Goal: Information Seeking & Learning: Learn about a topic

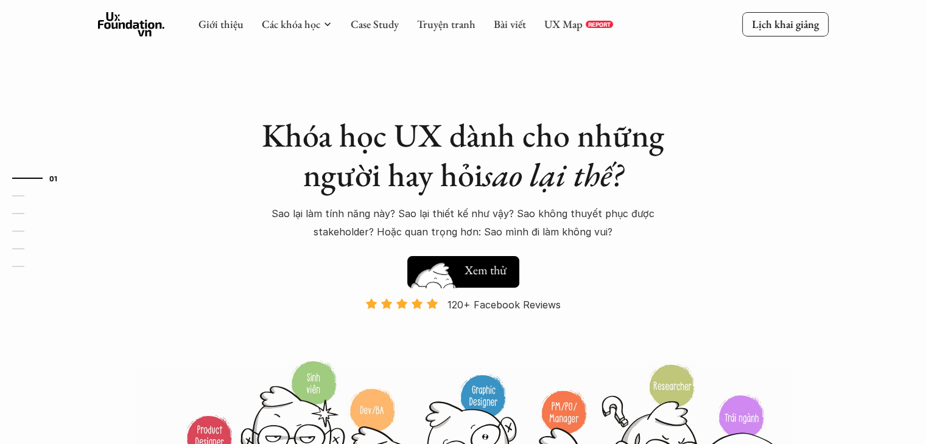
click at [497, 267] on h5 "Xem thử" at bounding box center [486, 270] width 42 height 17
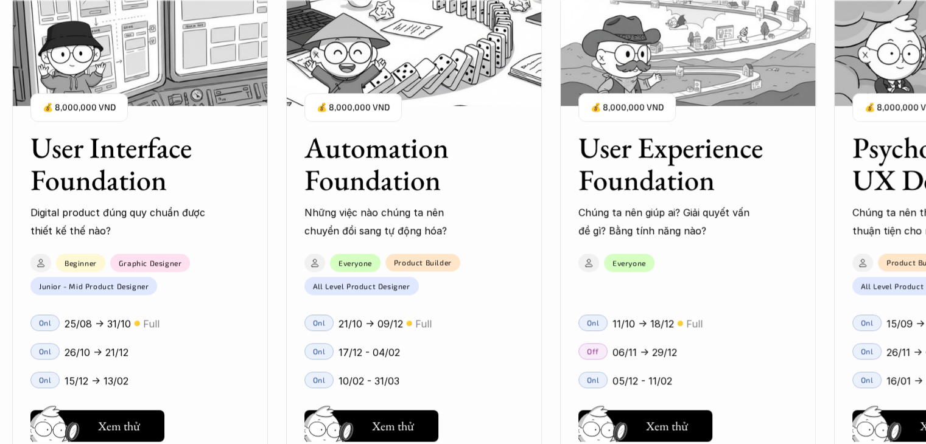
scroll to position [1289, 0]
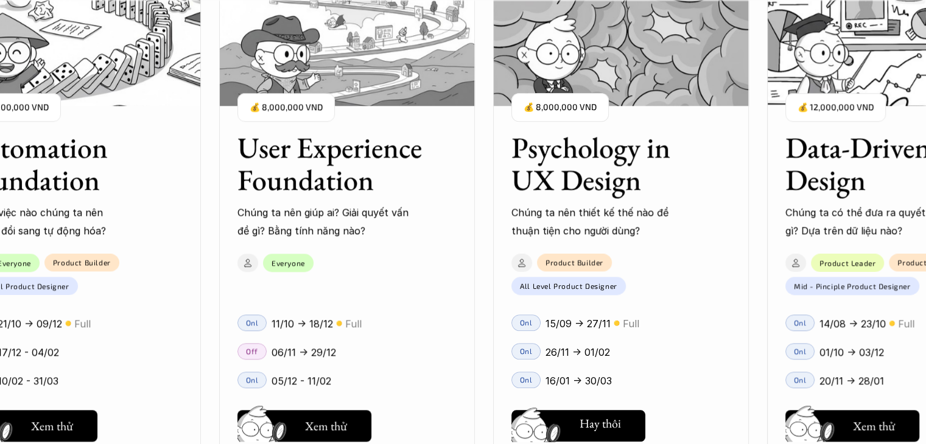
click at [605, 415] on button "Hay thôi Xem thử" at bounding box center [578, 426] width 134 height 32
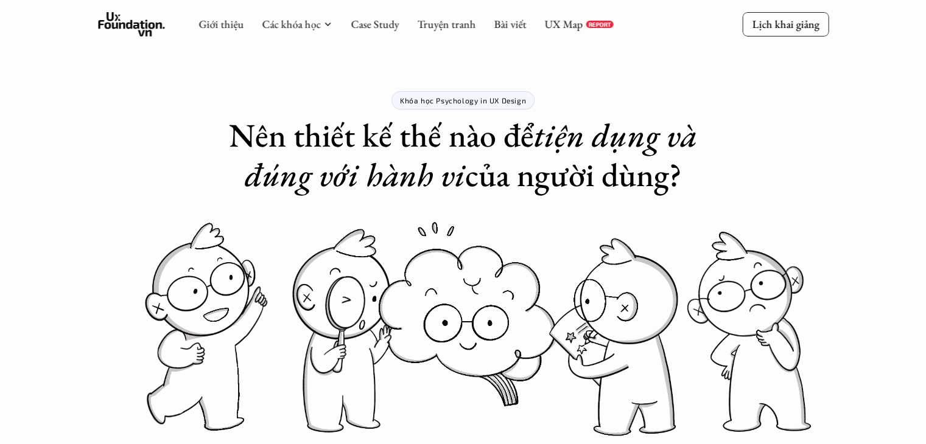
drag, startPoint x: 395, startPoint y: 100, endPoint x: 389, endPoint y: 97, distance: 6.6
click at [389, 97] on div "Khóa học Psychology in UX Design Nên thiết kế thế nào để tiện dụng và đúng với …" at bounding box center [463, 97] width 487 height 195
drag, startPoint x: 380, startPoint y: 96, endPoint x: 538, endPoint y: 92, distance: 158.3
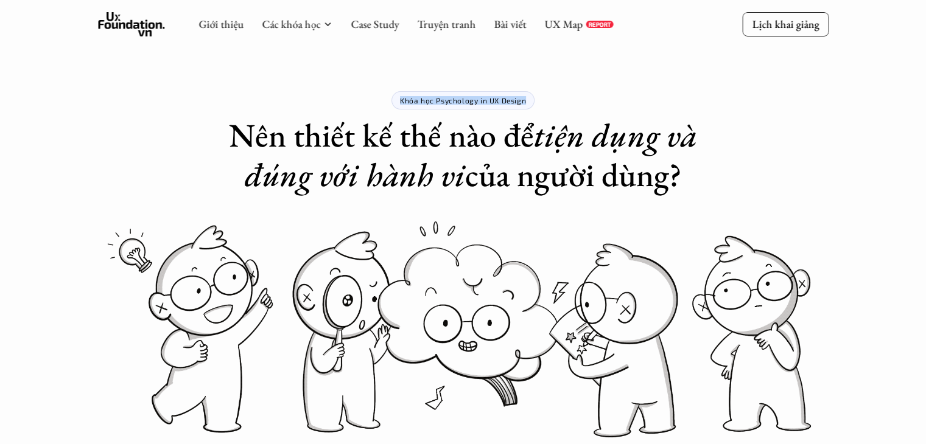
click at [538, 92] on div "Khóa học Psychology in UX Design Nên thiết kế thế nào để tiện dụng và đúng với …" at bounding box center [463, 97] width 487 height 195
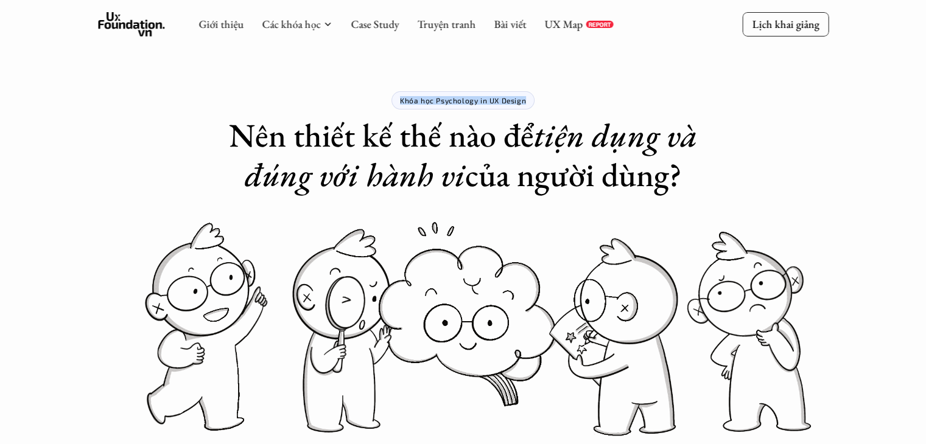
copy p "Khóa học Psychology in UX Design"
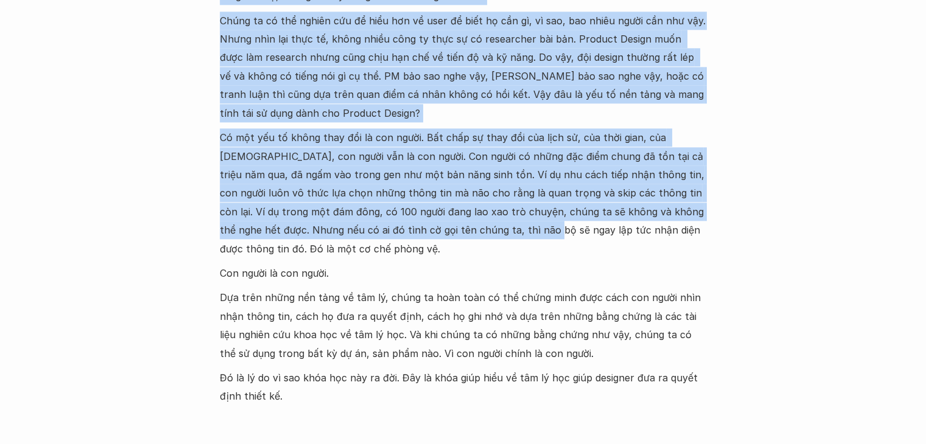
scroll to position [1461, 0]
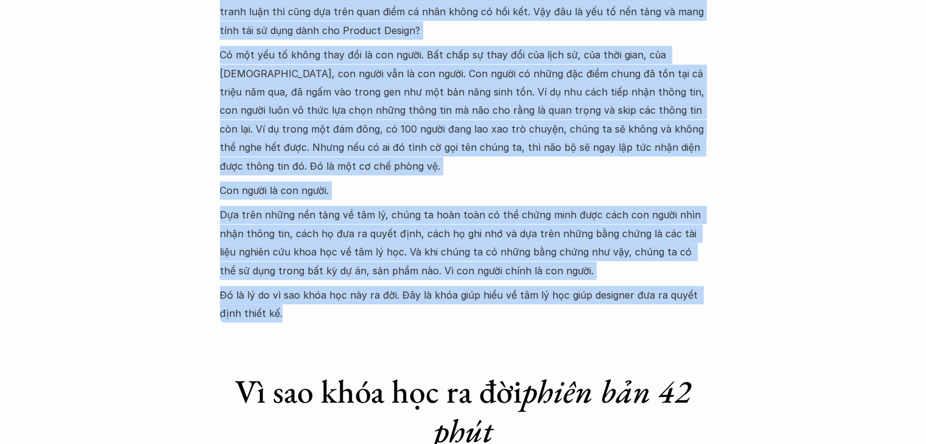
drag, startPoint x: 292, startPoint y: 77, endPoint x: 346, endPoint y: 312, distance: 241.8
click at [346, 312] on div "Vì sao khóa học ra đời Khóa Psychology in UX Design ra đời để giải quyết khó kh…" at bounding box center [463, 0] width 487 height 647
copy div "Lo ips dolo sit am con Adip Elitseddoe te IN Utlabo et dol ma aliq enima min ve…"
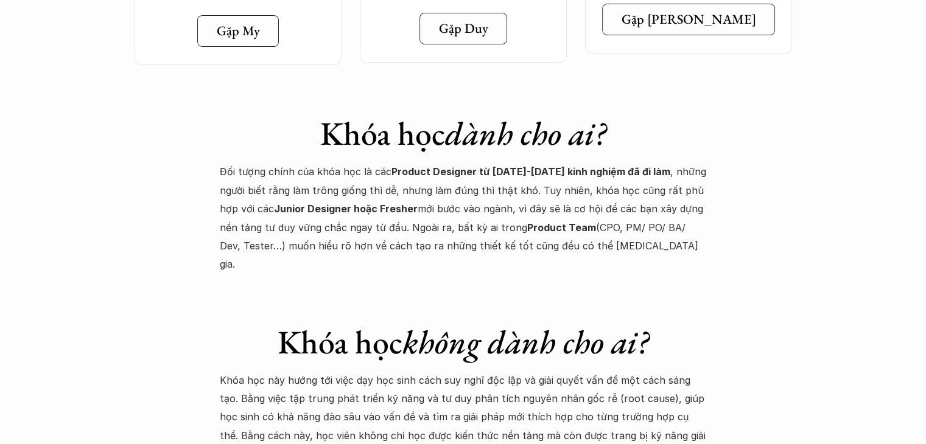
scroll to position [4749, 0]
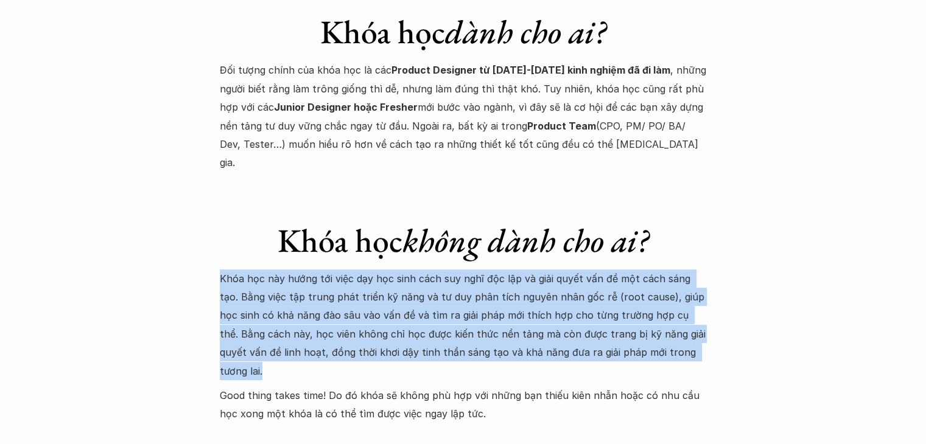
drag, startPoint x: 195, startPoint y: 195, endPoint x: 733, endPoint y: 273, distance: 543.9
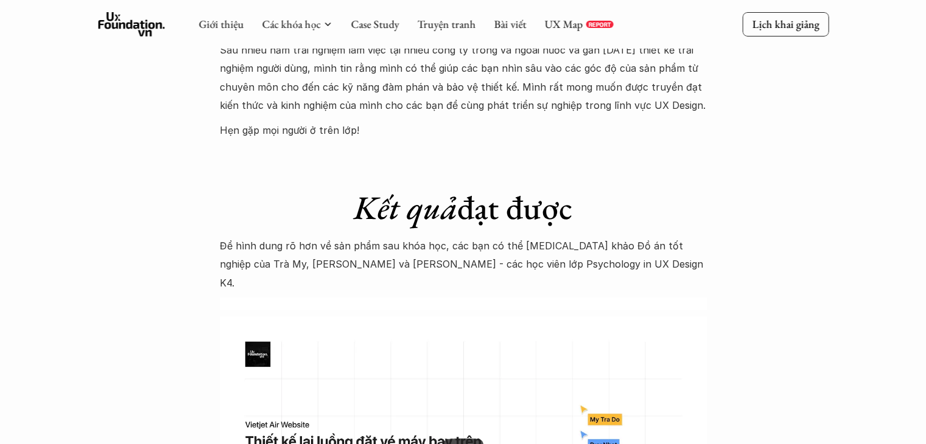
scroll to position [3537, 0]
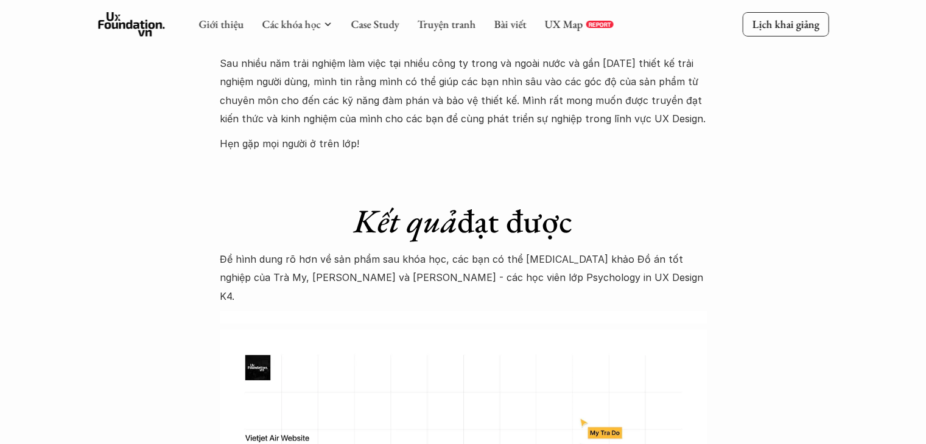
click at [404, 208] on em "Kết quả" at bounding box center [405, 221] width 103 height 43
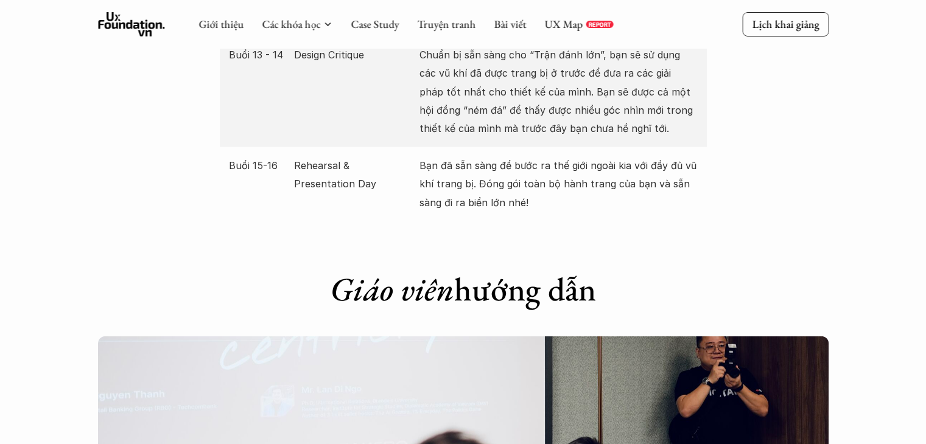
scroll to position [3110, 0]
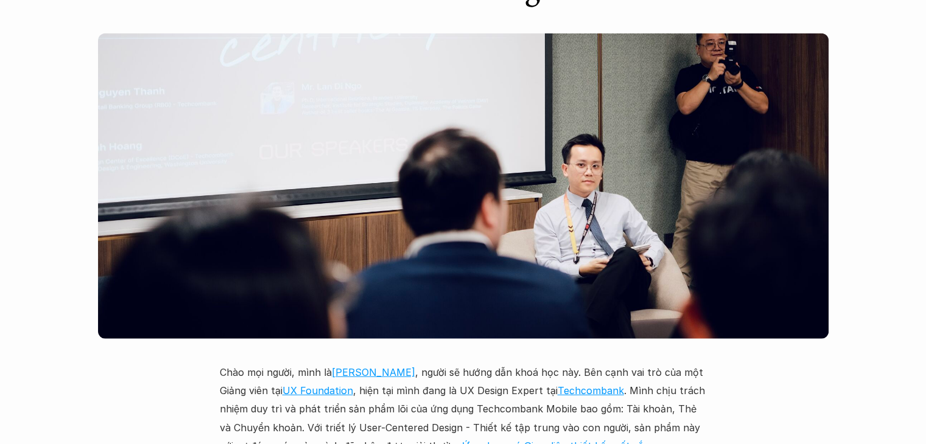
click at [641, 158] on img at bounding box center [463, 186] width 731 height 306
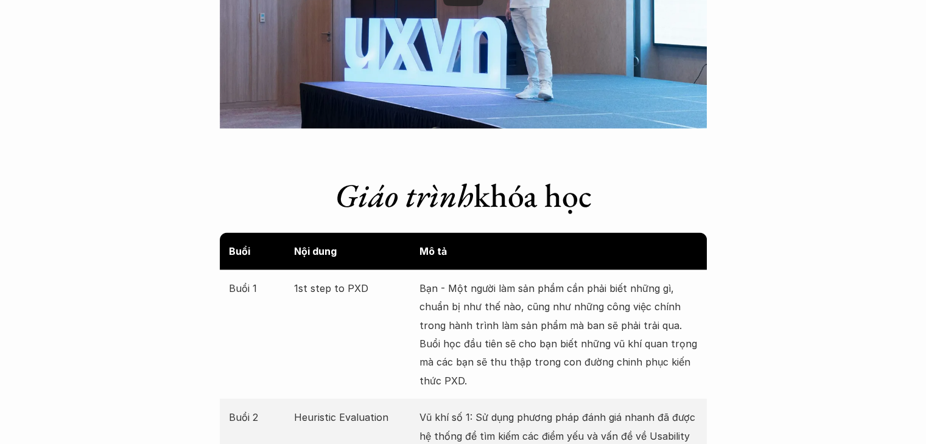
scroll to position [2136, 0]
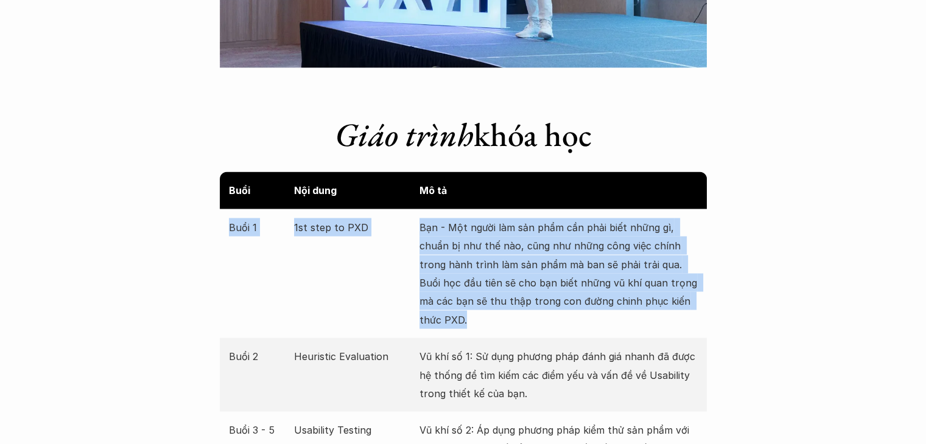
drag, startPoint x: 228, startPoint y: 224, endPoint x: 469, endPoint y: 312, distance: 257.3
click at [469, 312] on div "Buổi 1 1st step to PXD Bạn - Một người làm sản phẩm cần phải biết những gì, chu…" at bounding box center [463, 273] width 487 height 129
copy div "Buổi 1 1st step to PXD Bạn - Một người làm sản phẩm cần phải biết những gì, chu…"
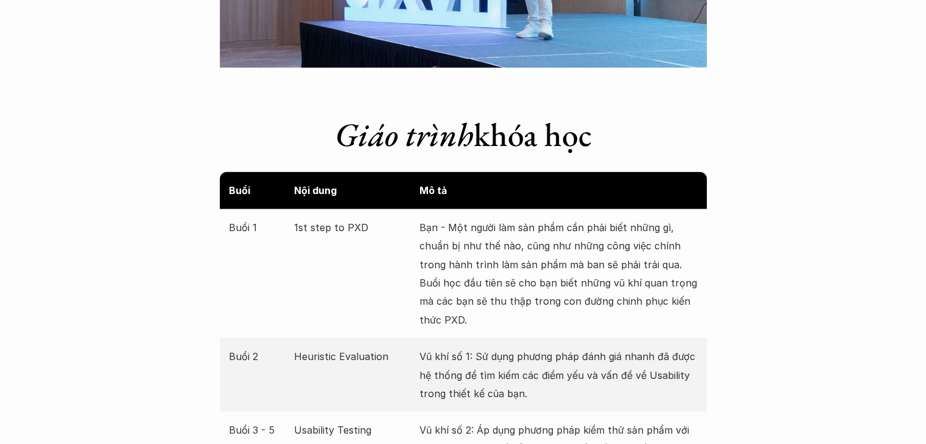
click at [606, 203] on div "Buổi Nội dung Mô tả" at bounding box center [463, 190] width 487 height 37
click at [606, 244] on p "Bạn - Một người làm sản phẩm cần phải biết những gì, chuẩn bị như thế nào, cũng…" at bounding box center [558, 273] width 278 height 111
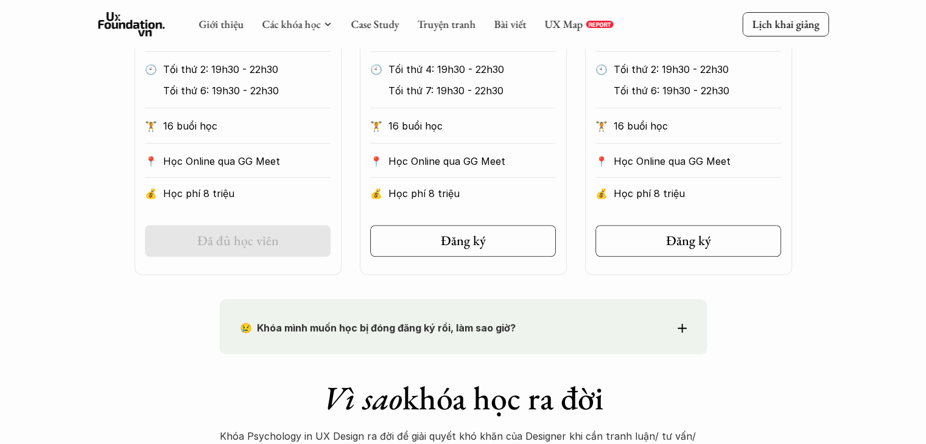
scroll to position [736, 0]
